Goal: Find specific page/section: Find specific page/section

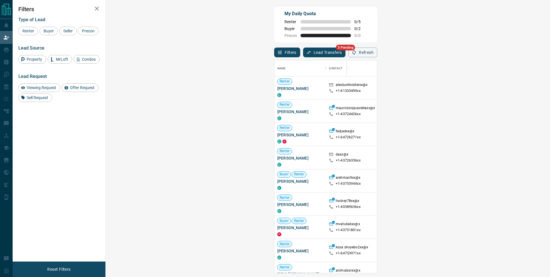
scroll to position [208, 428]
click at [277, 87] on span "[PERSON_NAME]" at bounding box center [300, 89] width 46 height 6
click at [277, 112] on span "[PERSON_NAME]" at bounding box center [300, 112] width 46 height 6
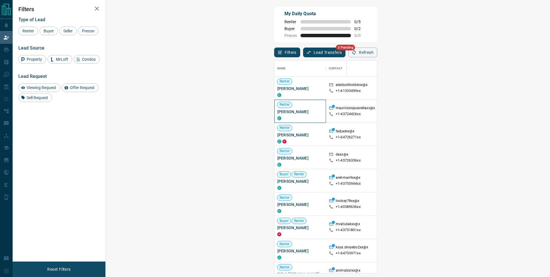
click at [277, 112] on span "[PERSON_NAME]" at bounding box center [300, 112] width 46 height 6
click at [277, 182] on span "[PERSON_NAME]" at bounding box center [300, 182] width 46 height 6
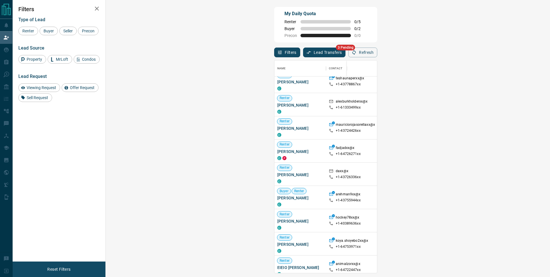
scroll to position [9, 0]
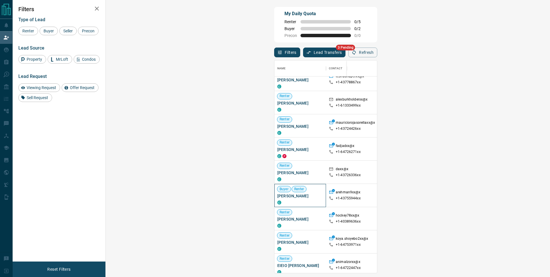
click at [277, 194] on div "Buyer [PERSON_NAME]" at bounding box center [300, 195] width 46 height 18
drag, startPoint x: 135, startPoint y: 182, endPoint x: 137, endPoint y: 195, distance: 12.5
click at [277, 195] on span "[PERSON_NAME]" at bounding box center [300, 196] width 46 height 6
